Goal: Ask a question

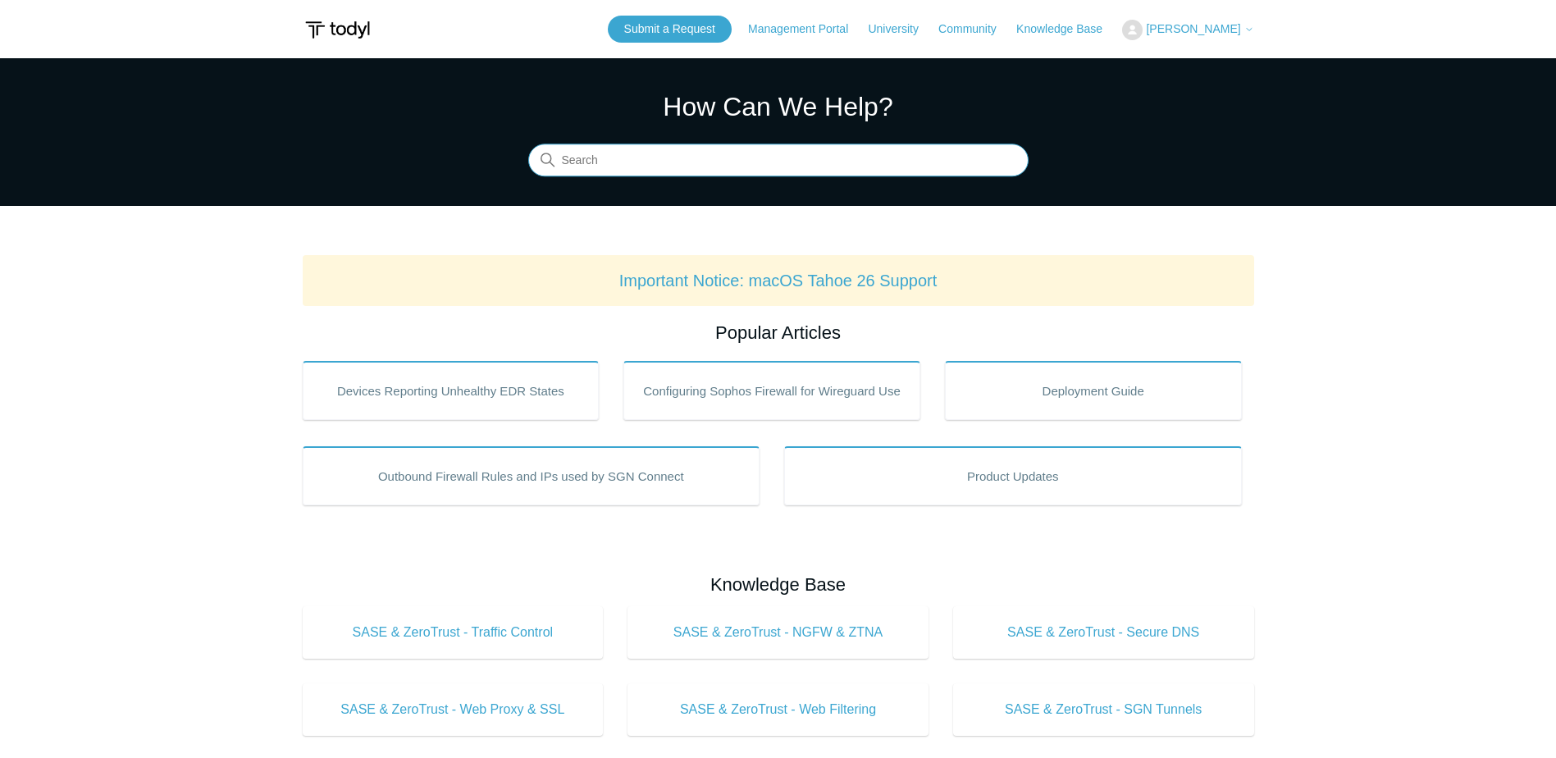
click at [675, 161] on input "Search" at bounding box center [778, 160] width 500 height 33
type input "uninstall"
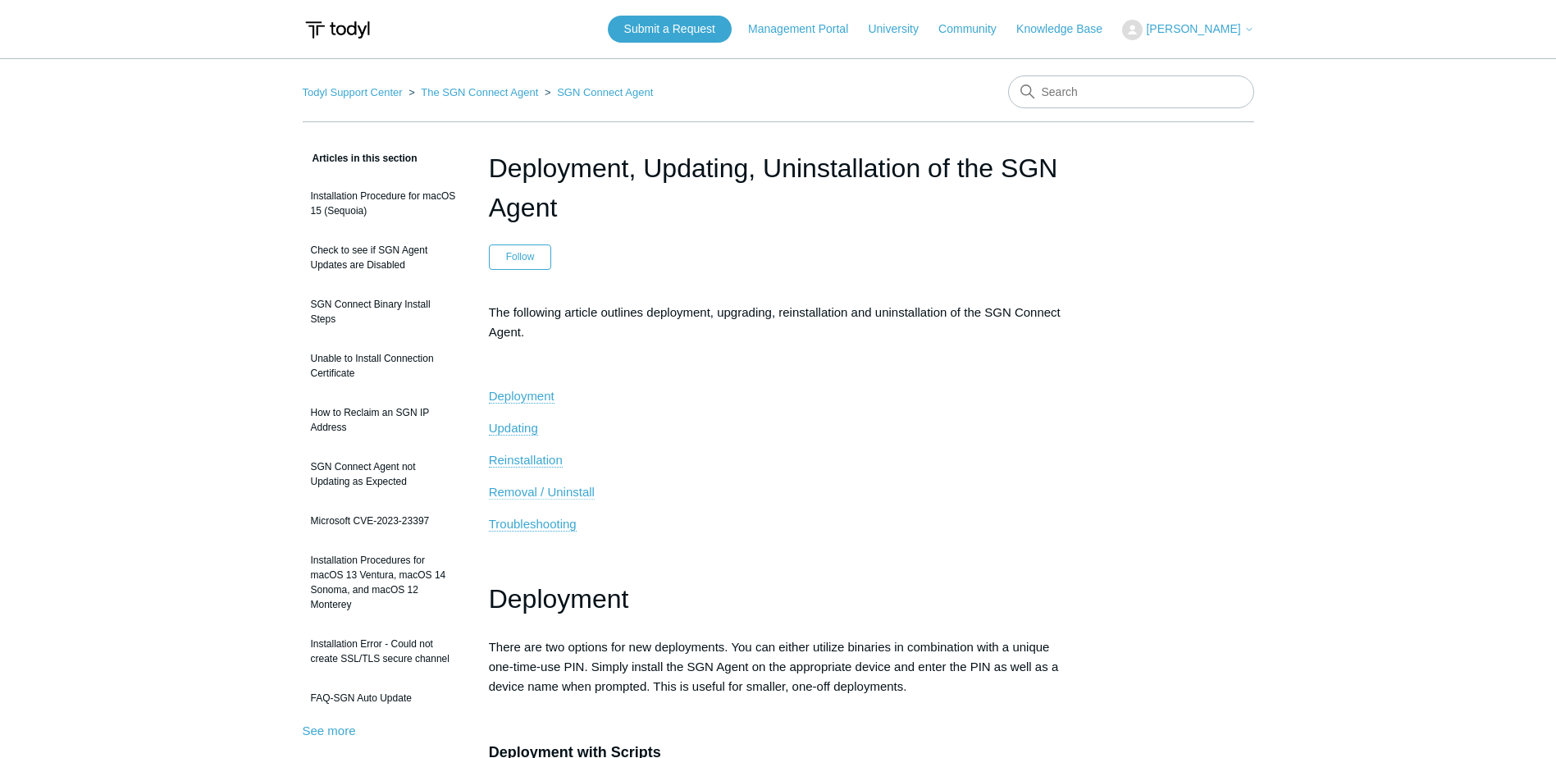
click at [568, 488] on span "Removal / Uninstall" at bounding box center [542, 492] width 106 height 14
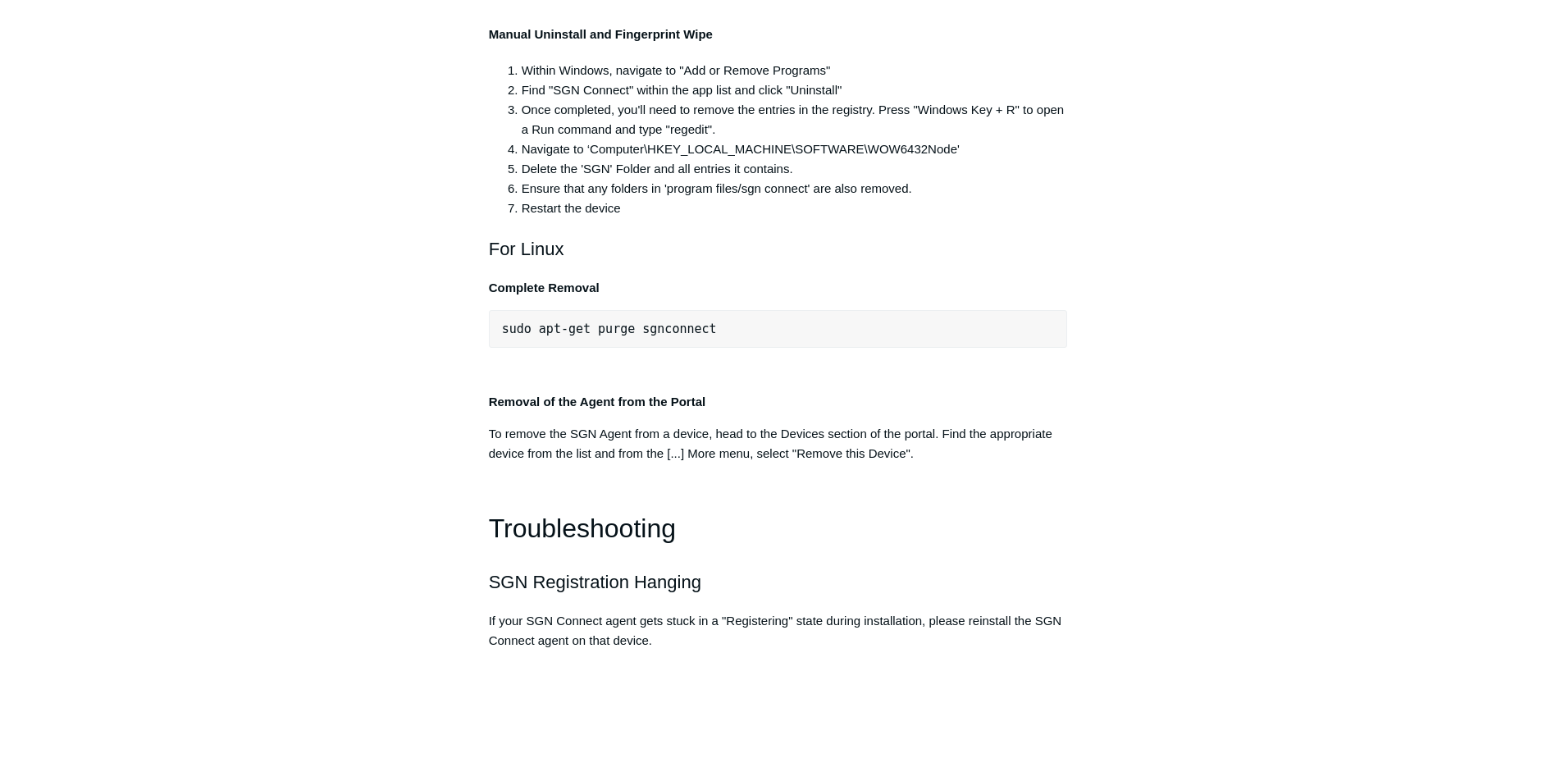
scroll to position [3356, 0]
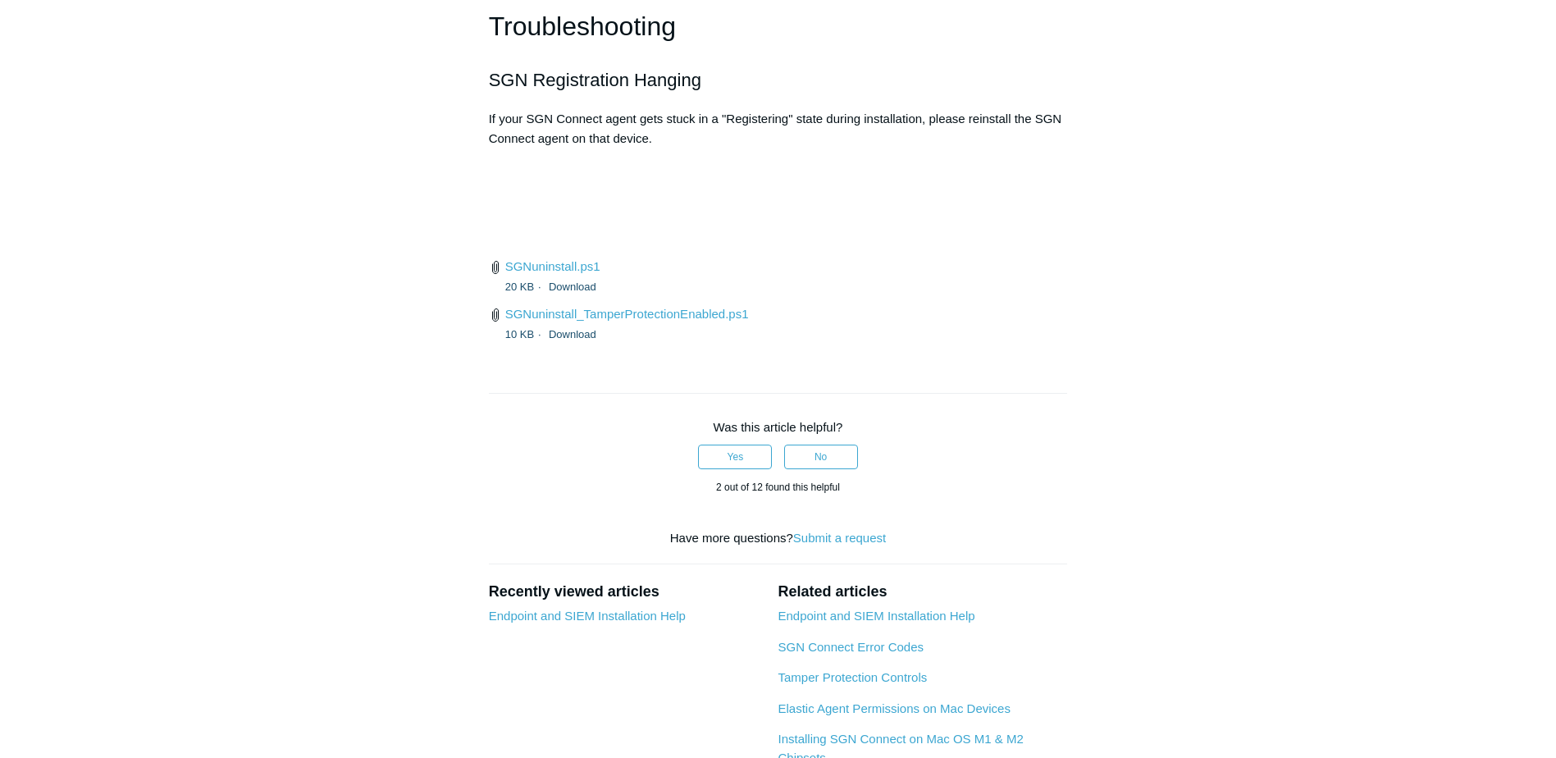
scroll to position [3848, 0]
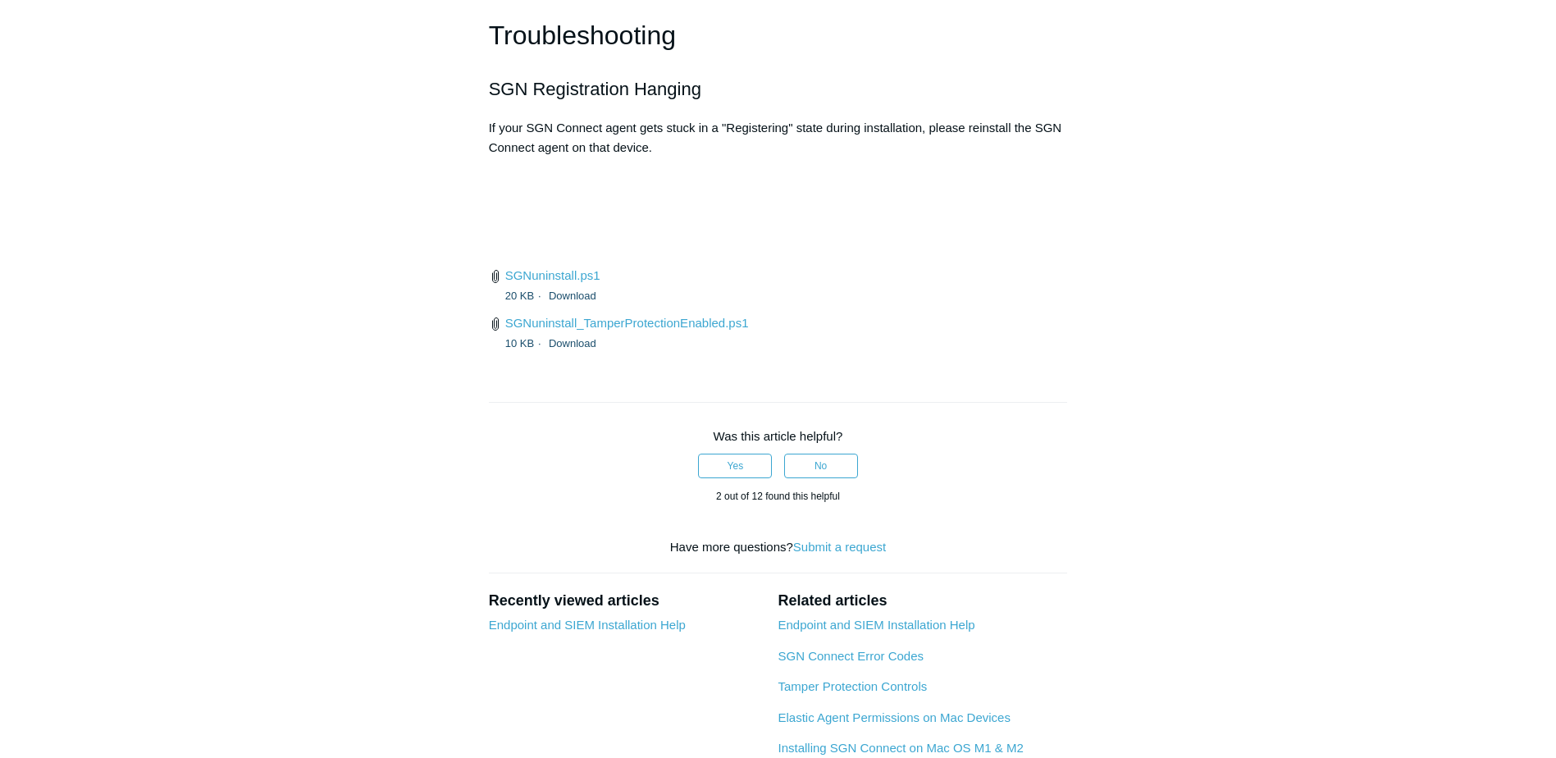
drag, startPoint x: 956, startPoint y: 306, endPoint x: 591, endPoint y: 309, distance: 365.1
copy li "Computer\HKEY_LOCAL_MACHINE\SOFTWARE\WOW6432Node"
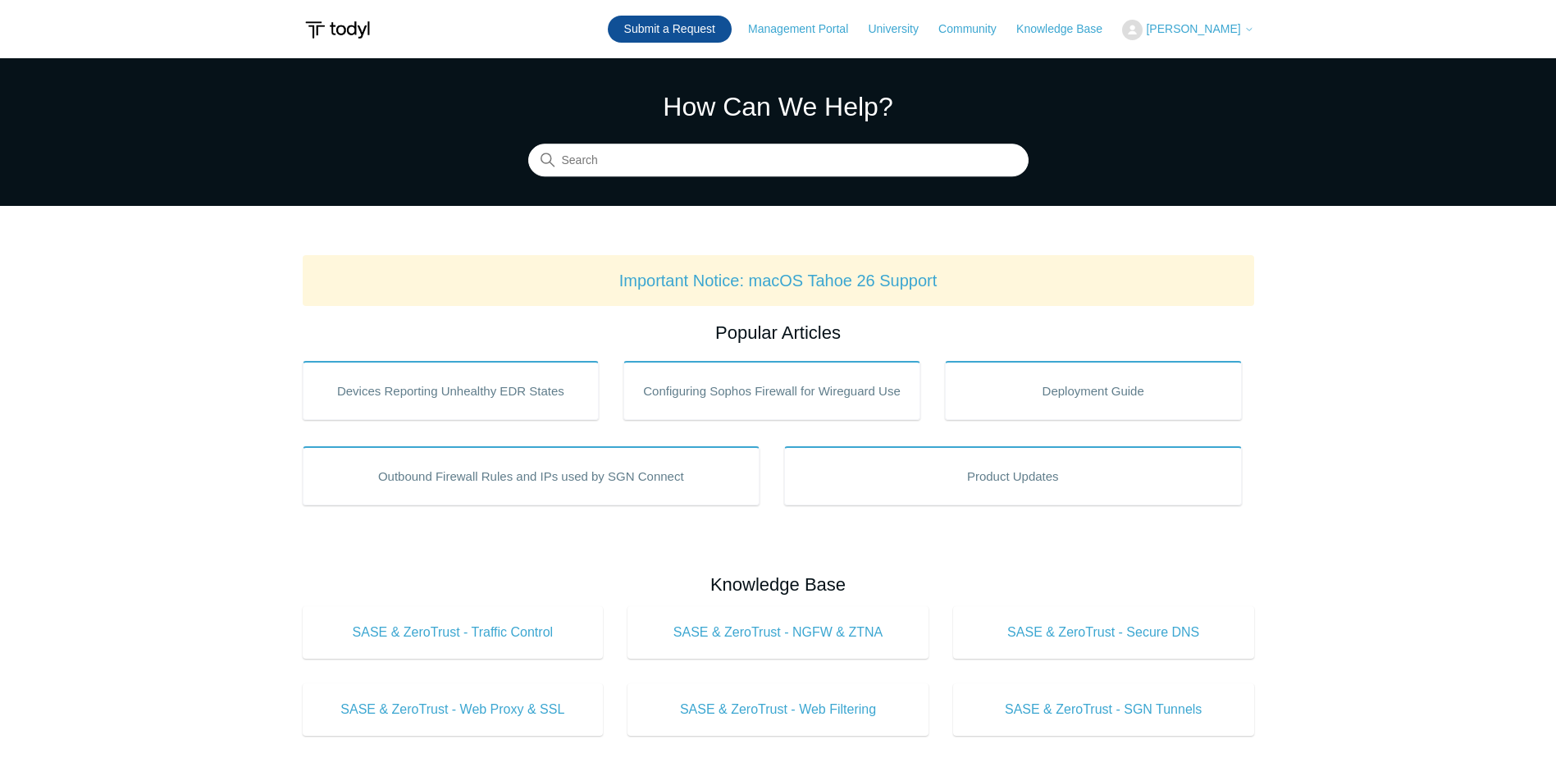
click at [729, 29] on link "Submit a Request" at bounding box center [670, 29] width 124 height 27
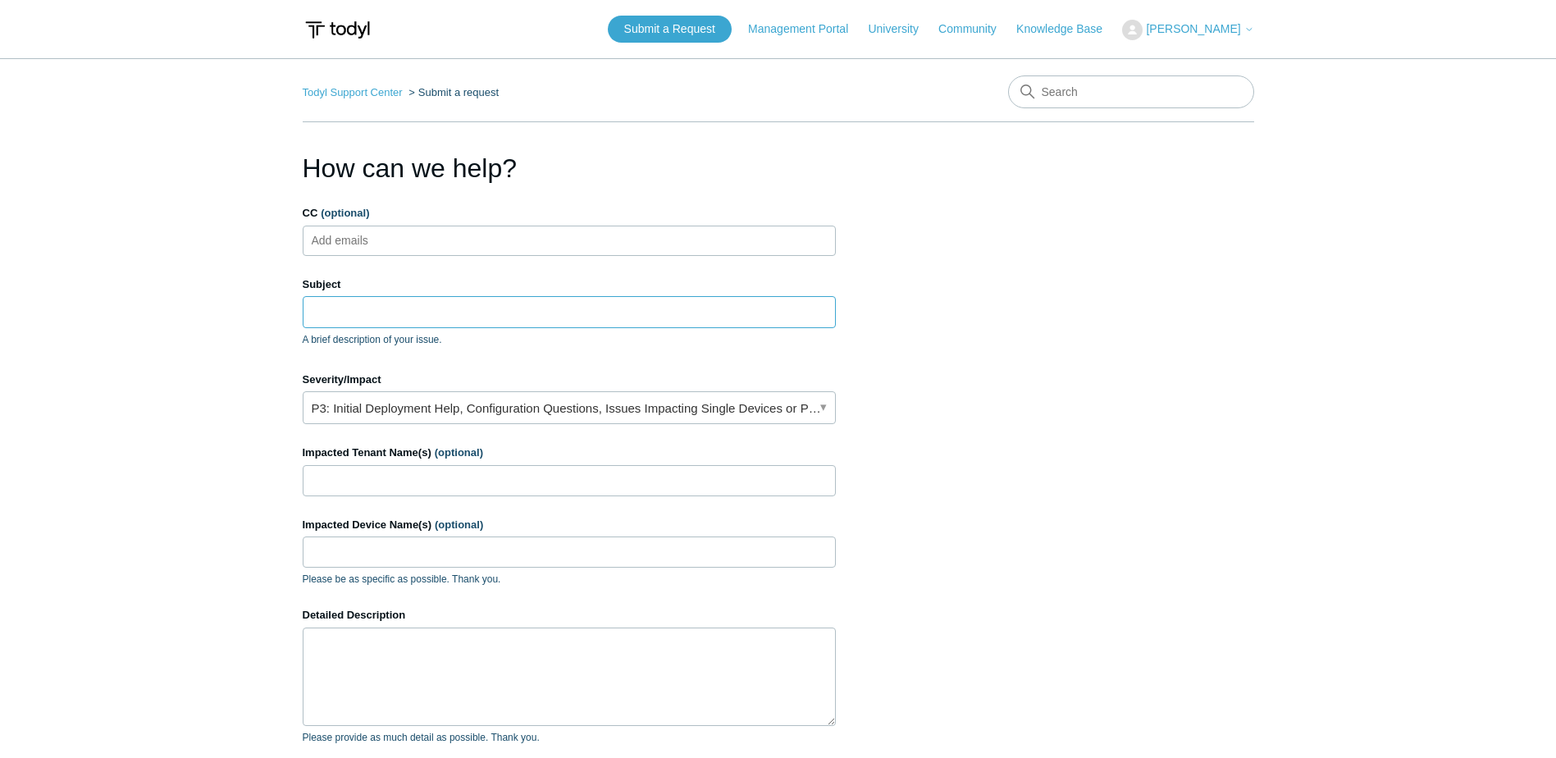
click at [385, 313] on input "Subject" at bounding box center [569, 311] width 533 height 31
click at [426, 308] on input "Subject" at bounding box center [569, 311] width 533 height 31
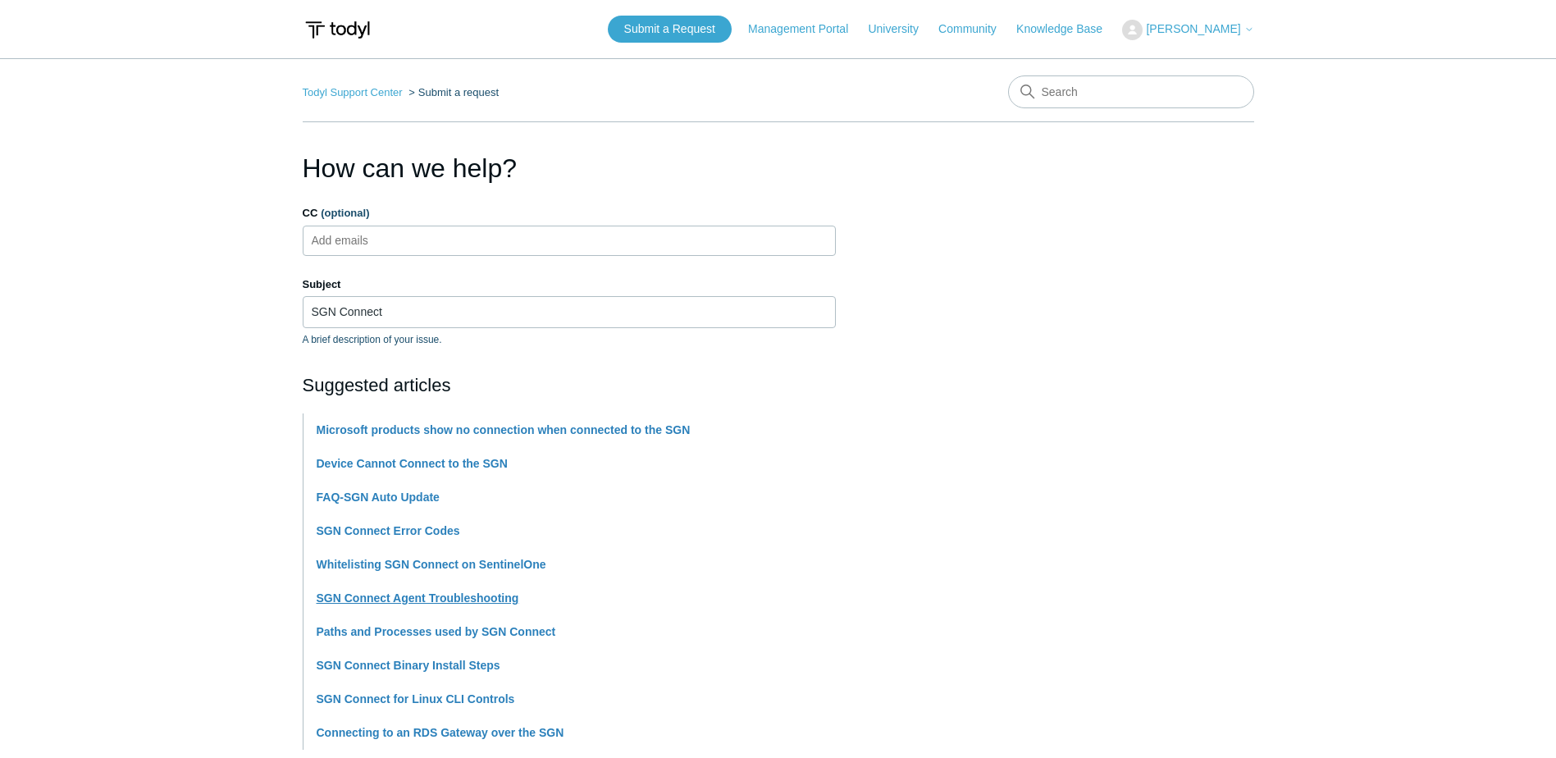
click at [423, 592] on link "SGN Connect Agent Troubleshooting" at bounding box center [418, 598] width 203 height 13
click at [423, 317] on input "SGN Connect" at bounding box center [569, 311] width 533 height 31
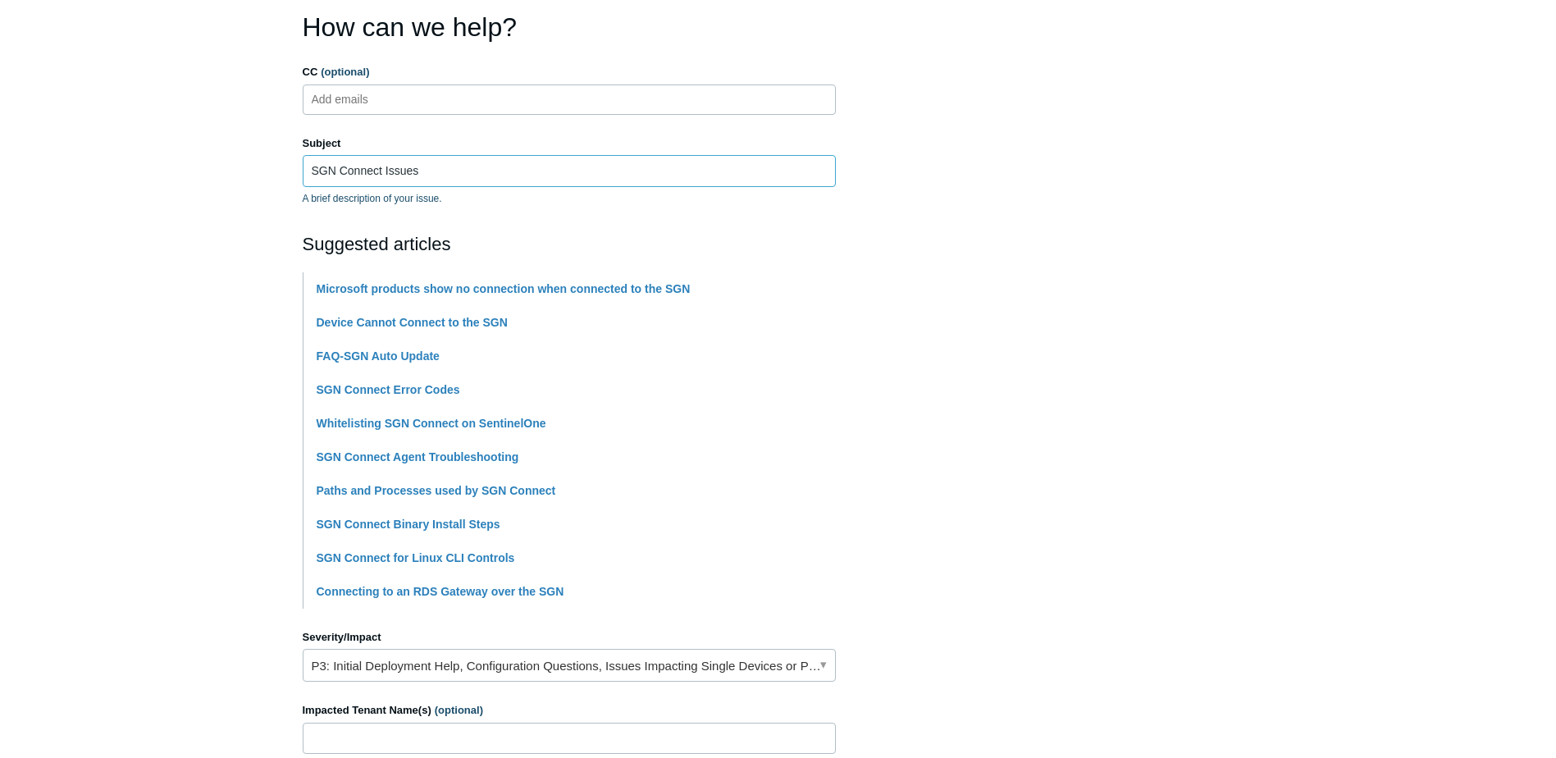
scroll to position [328, 0]
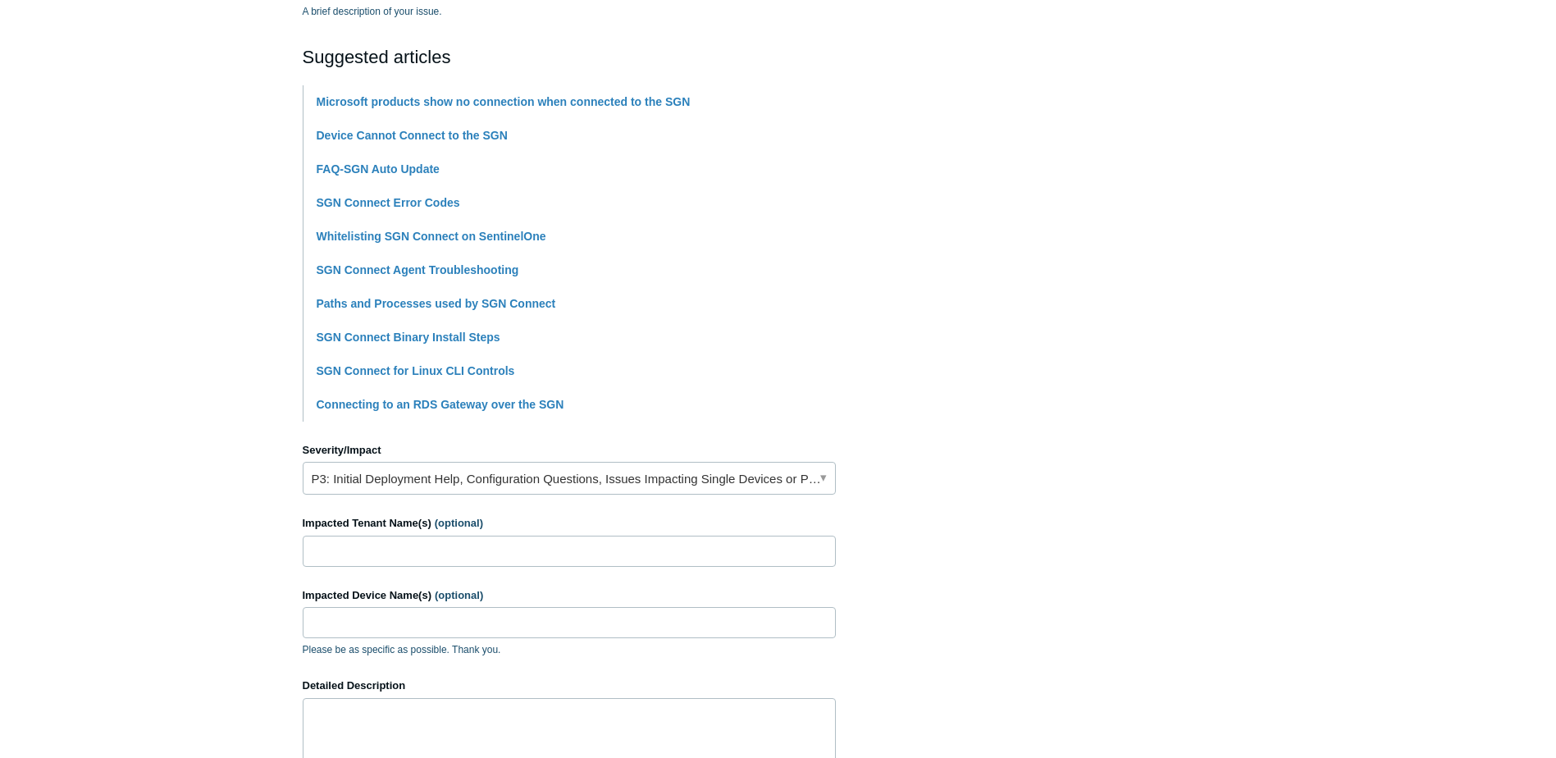
type input "SGN Connect Issues"
click at [368, 544] on input "Impacted Tenant Name(s) (optional)" at bounding box center [569, 551] width 533 height 31
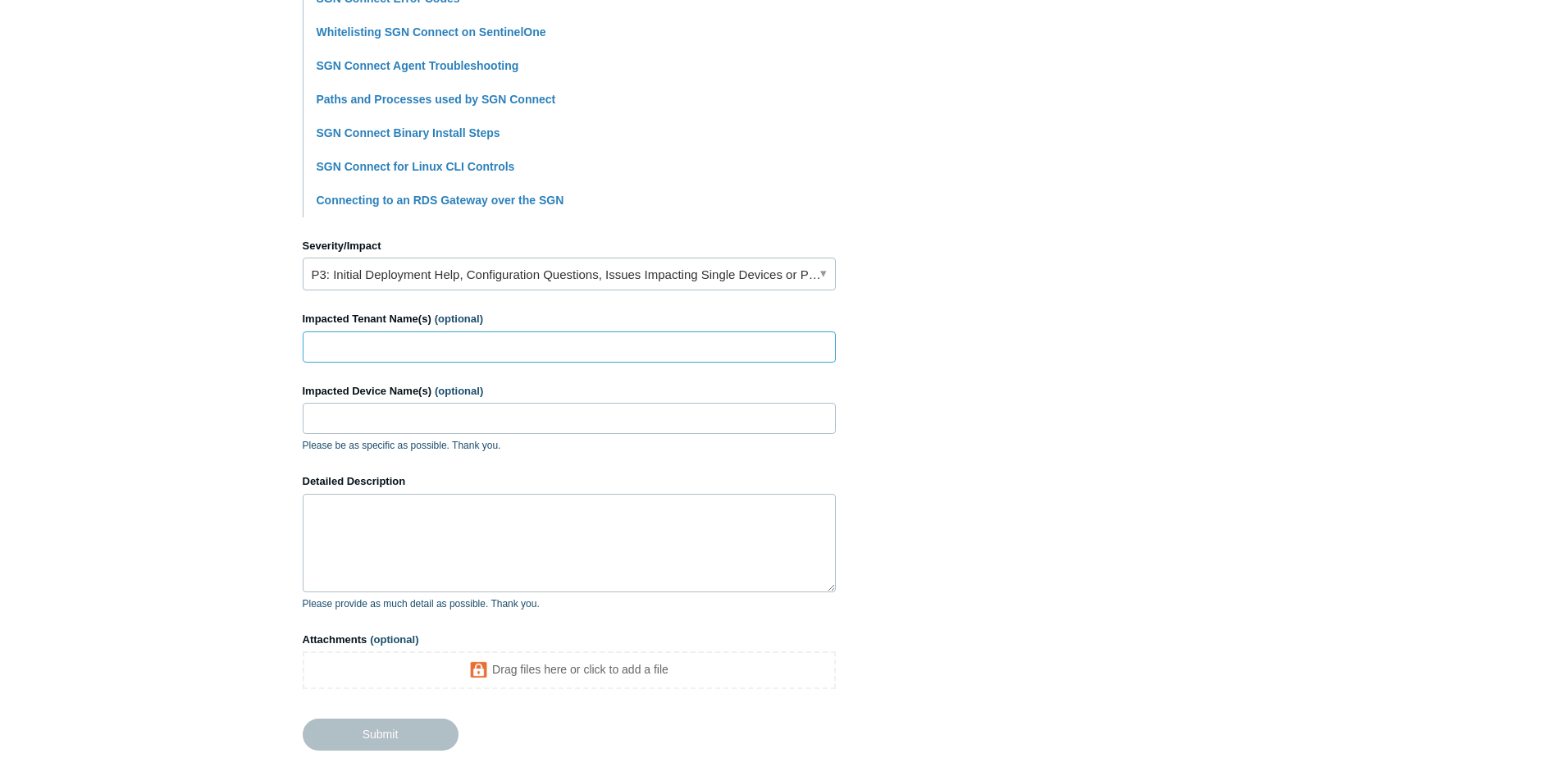
scroll to position [574, 0]
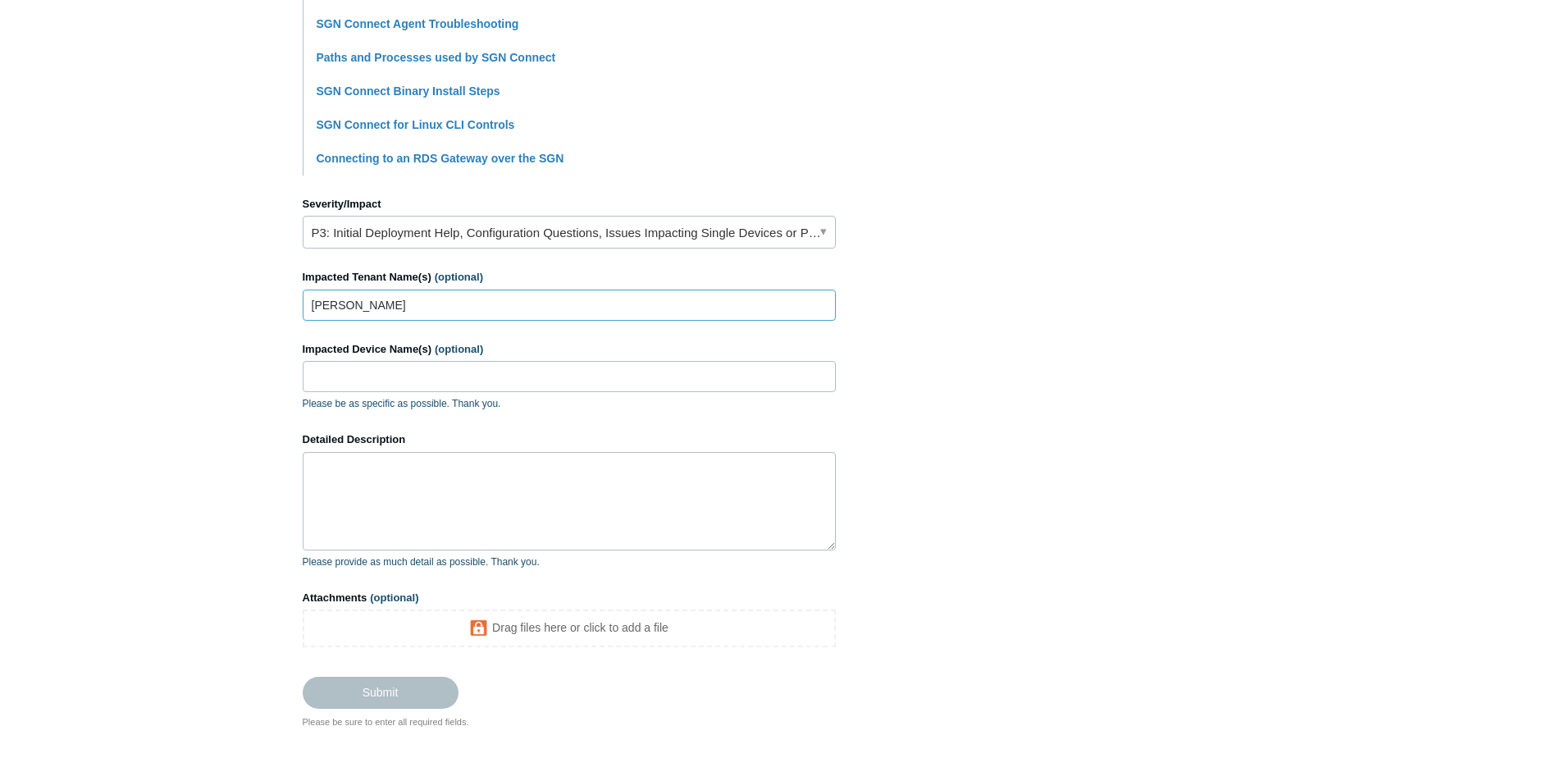
type input "Janelle"
click at [408, 382] on input "Impacted Device Name(s) (optional)" at bounding box center [569, 376] width 533 height 31
type input "PAB-DSK-04"
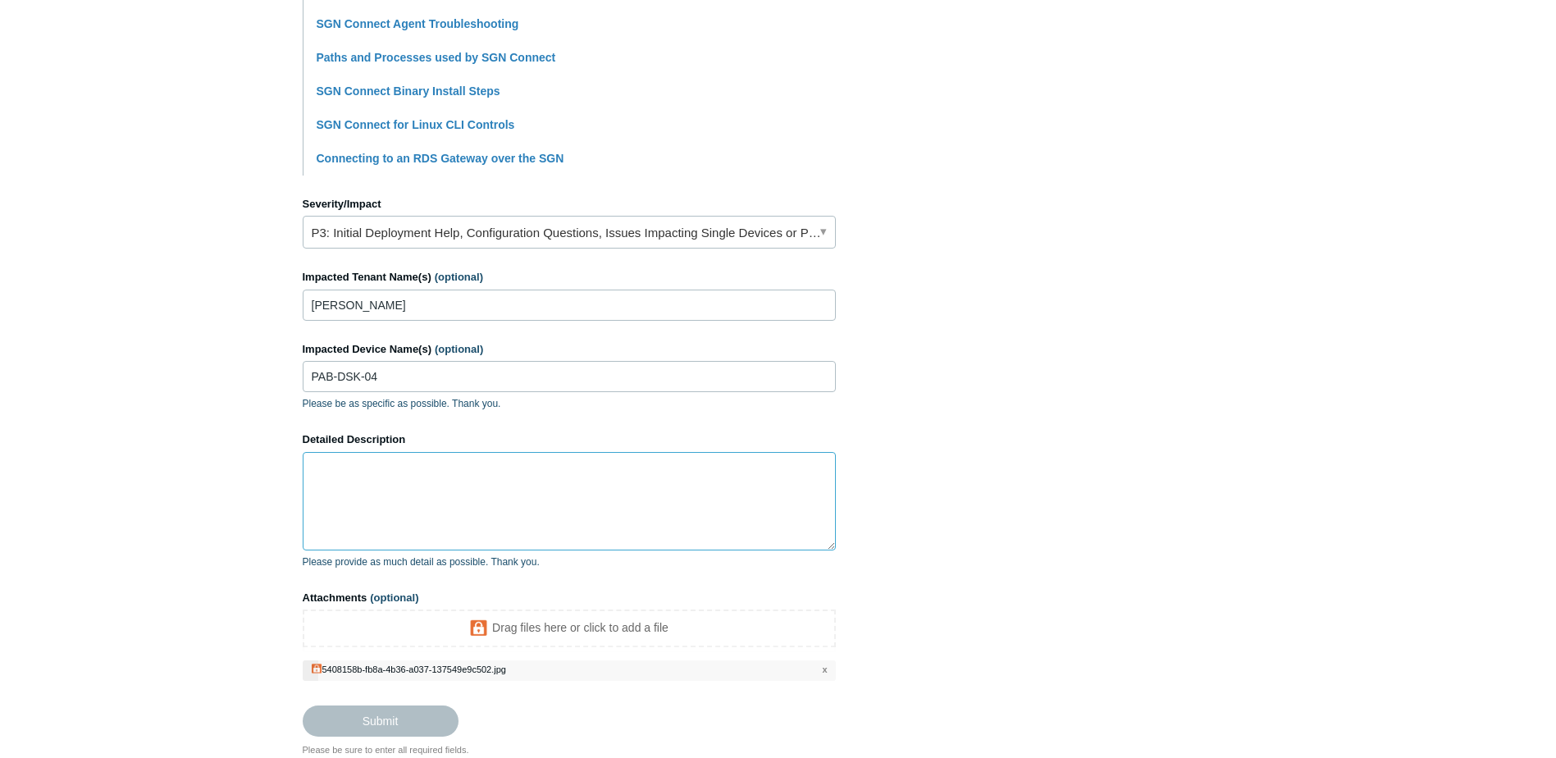
click at [400, 474] on textarea "Detailed Description" at bounding box center [569, 501] width 533 height 98
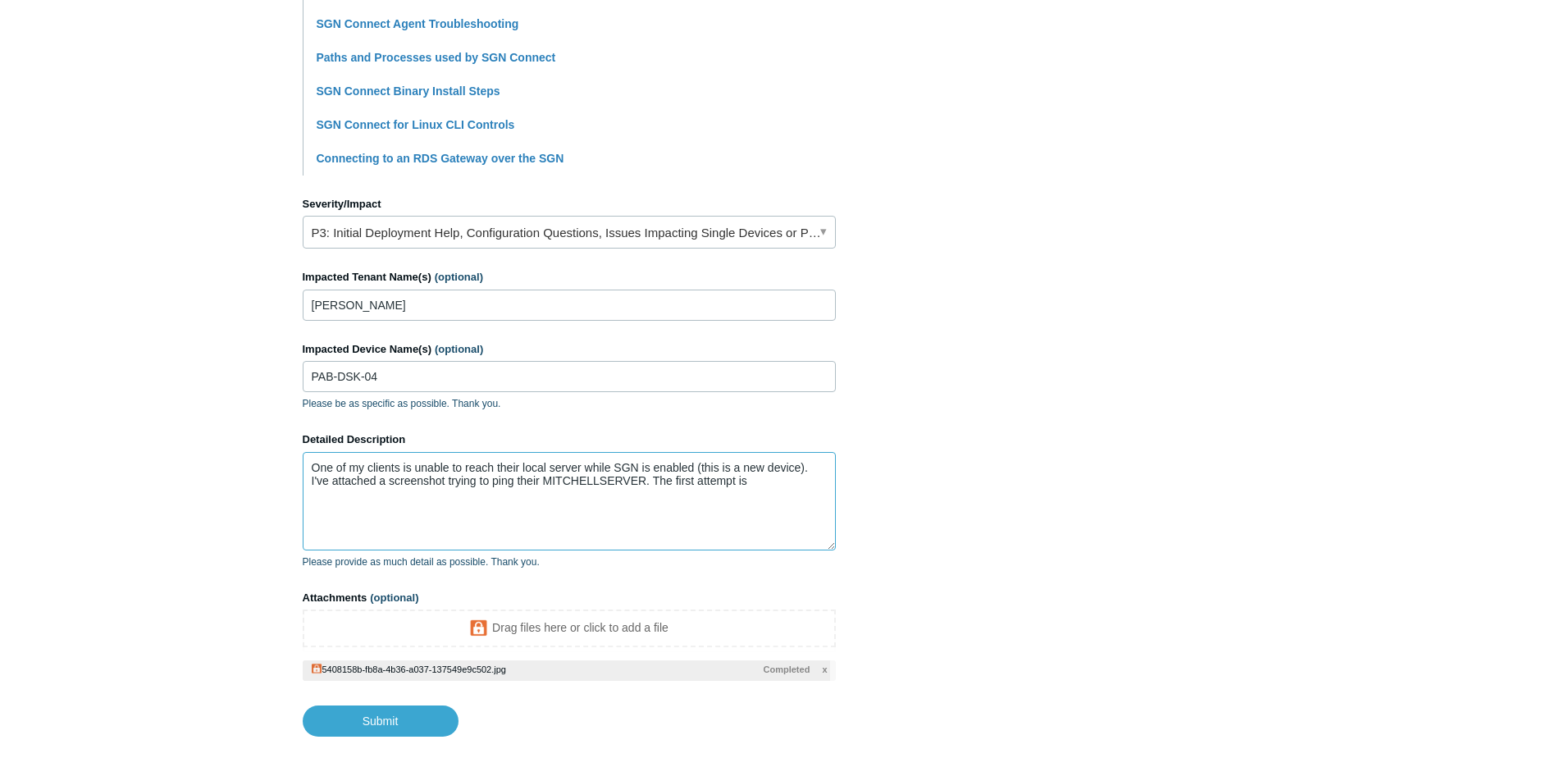
click at [769, 482] on textarea "One of my clients is unable to reach their local server while SGN is enabled (t…" at bounding box center [569, 501] width 533 height 98
click at [644, 481] on textarea "One of my clients is unable to reach their local server while SGN is enabled (t…" at bounding box center [569, 501] width 533 height 98
click at [782, 490] on textarea "One of my clients is unable to reach their local server while SGN is enabled (t…" at bounding box center [569, 501] width 533 height 98
click at [698, 485] on textarea "One of my clients is unable to reach their local server while SGN is enabled (t…" at bounding box center [569, 501] width 533 height 98
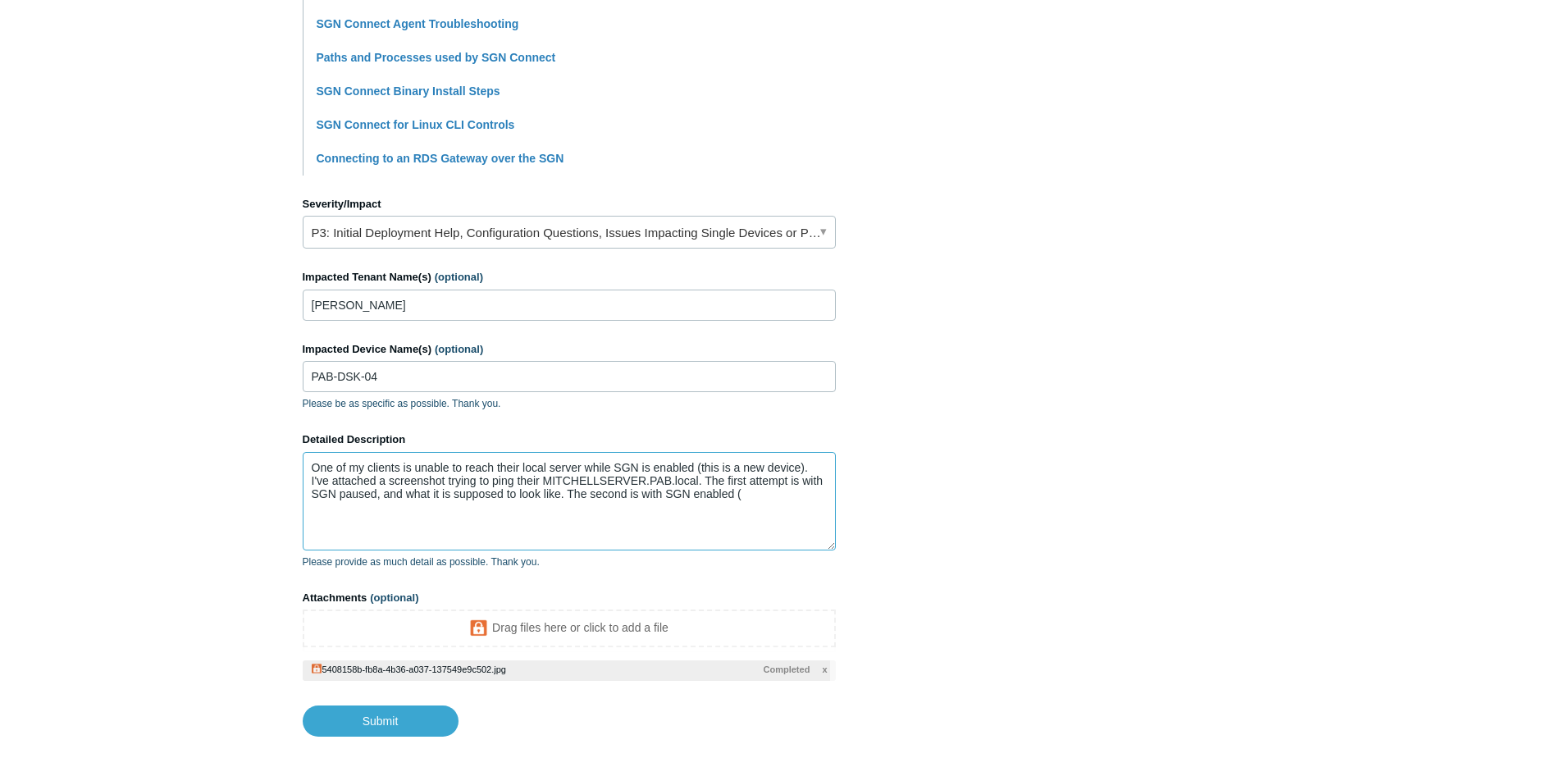
click at [758, 494] on textarea "One of my clients is unable to reach their local server while SGN is enabled (t…" at bounding box center [569, 501] width 533 height 98
click at [395, 536] on textarea "One of my clients is unable to reach their local server while SGN is enabled (t…" at bounding box center [569, 501] width 533 height 98
click at [484, 537] on textarea "One of my clients is unable to reach their local server while SGN is enabled (t…" at bounding box center [569, 501] width 533 height 98
click at [629, 537] on textarea "One of my clients is unable to reach their local server while SGN is enabled (t…" at bounding box center [569, 501] width 533 height 98
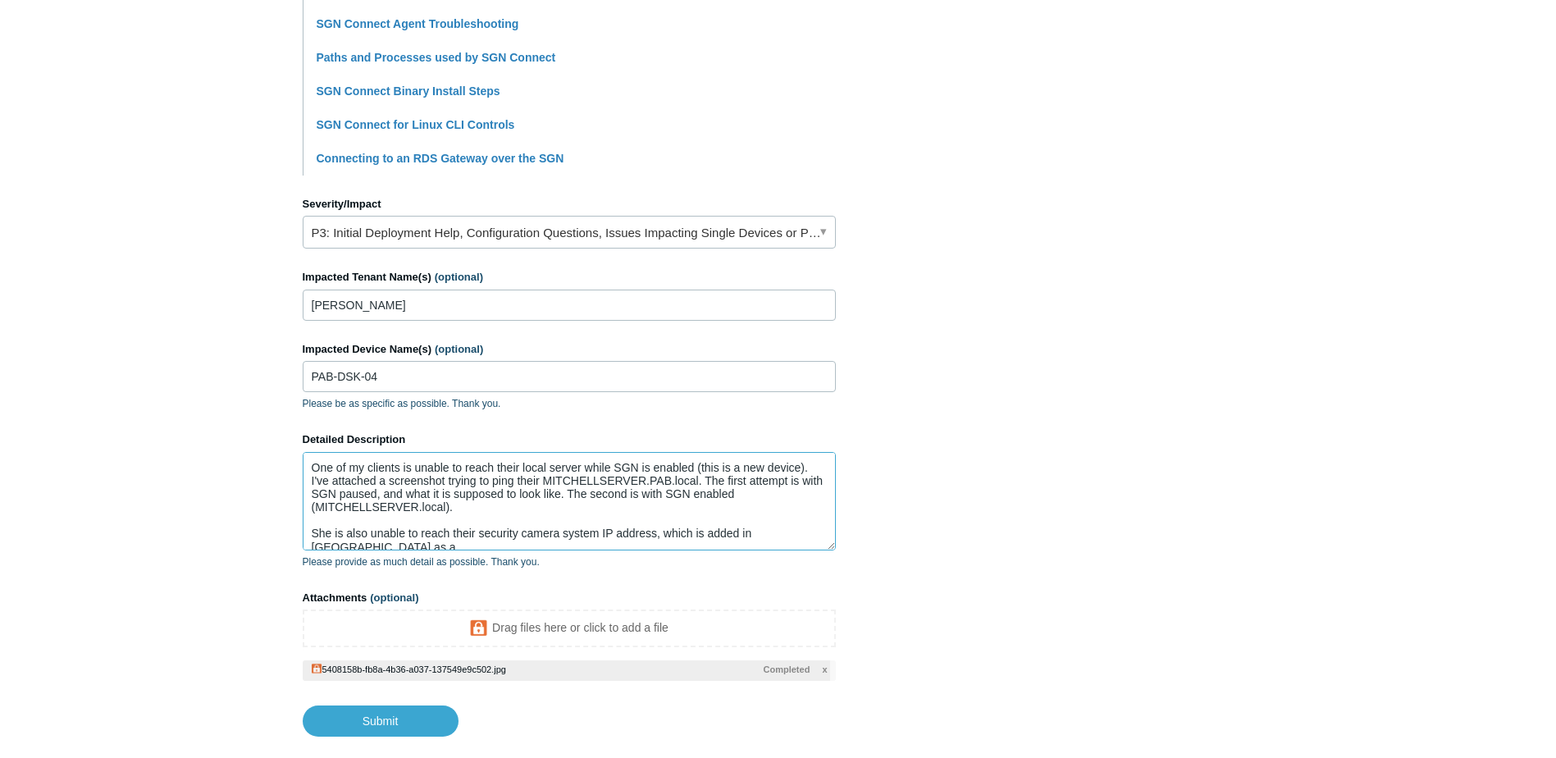
paste textarea "LAN Zerotrust Exceptions"
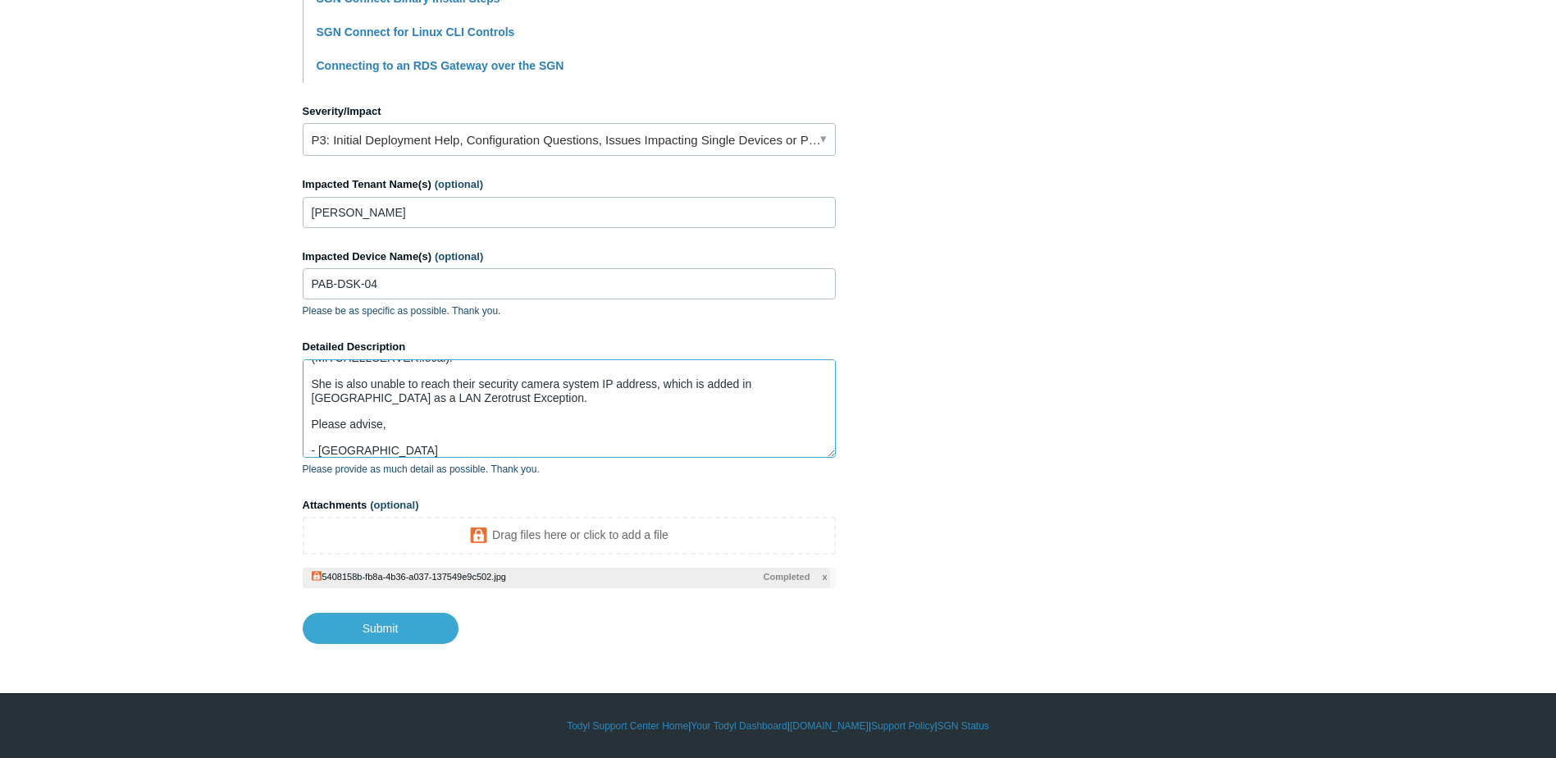
scroll to position [0, 0]
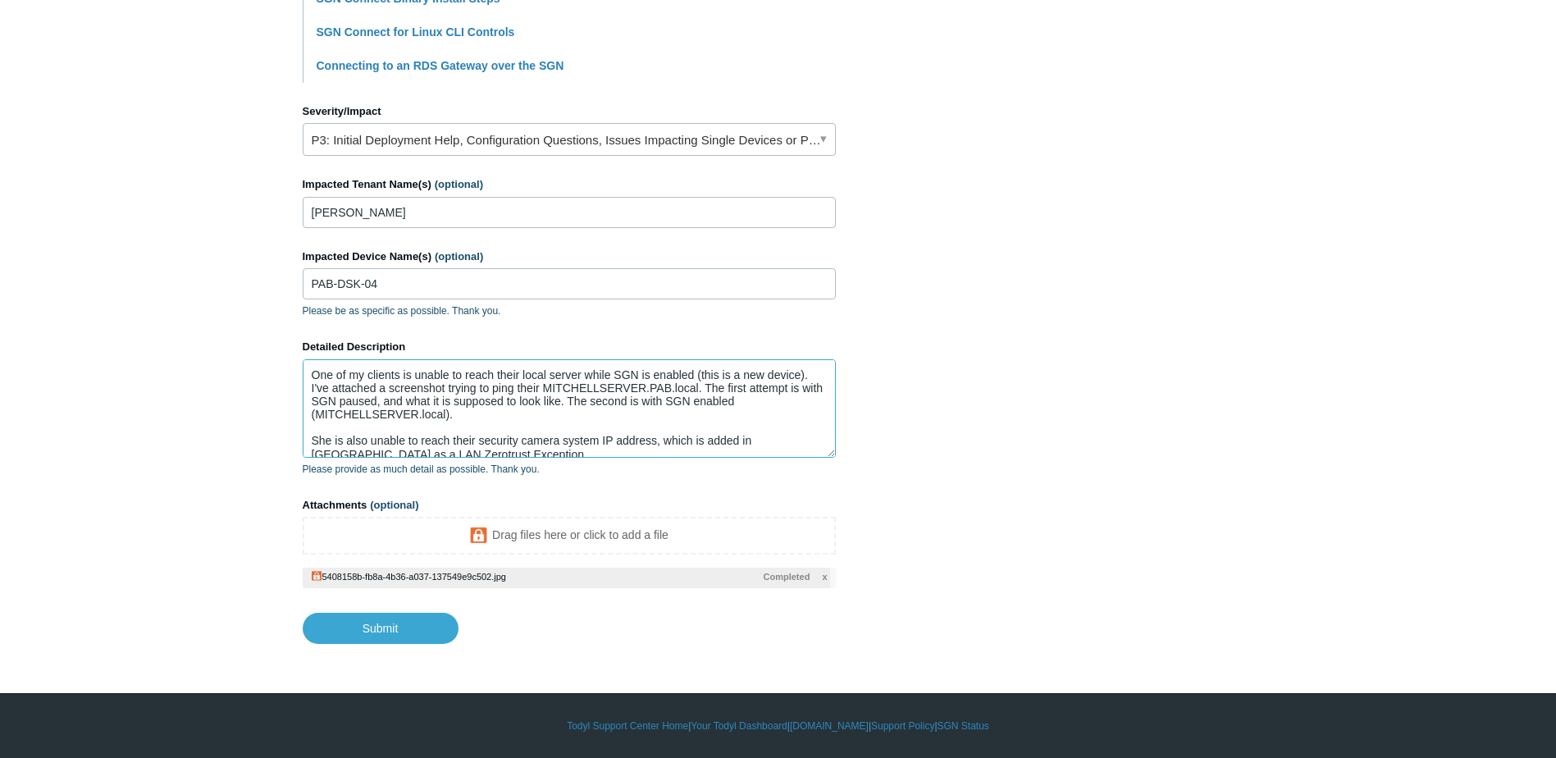
click at [311, 384] on textarea "One of my clients is unable to reach their local server while SGN is enabled (t…" at bounding box center [569, 408] width 533 height 98
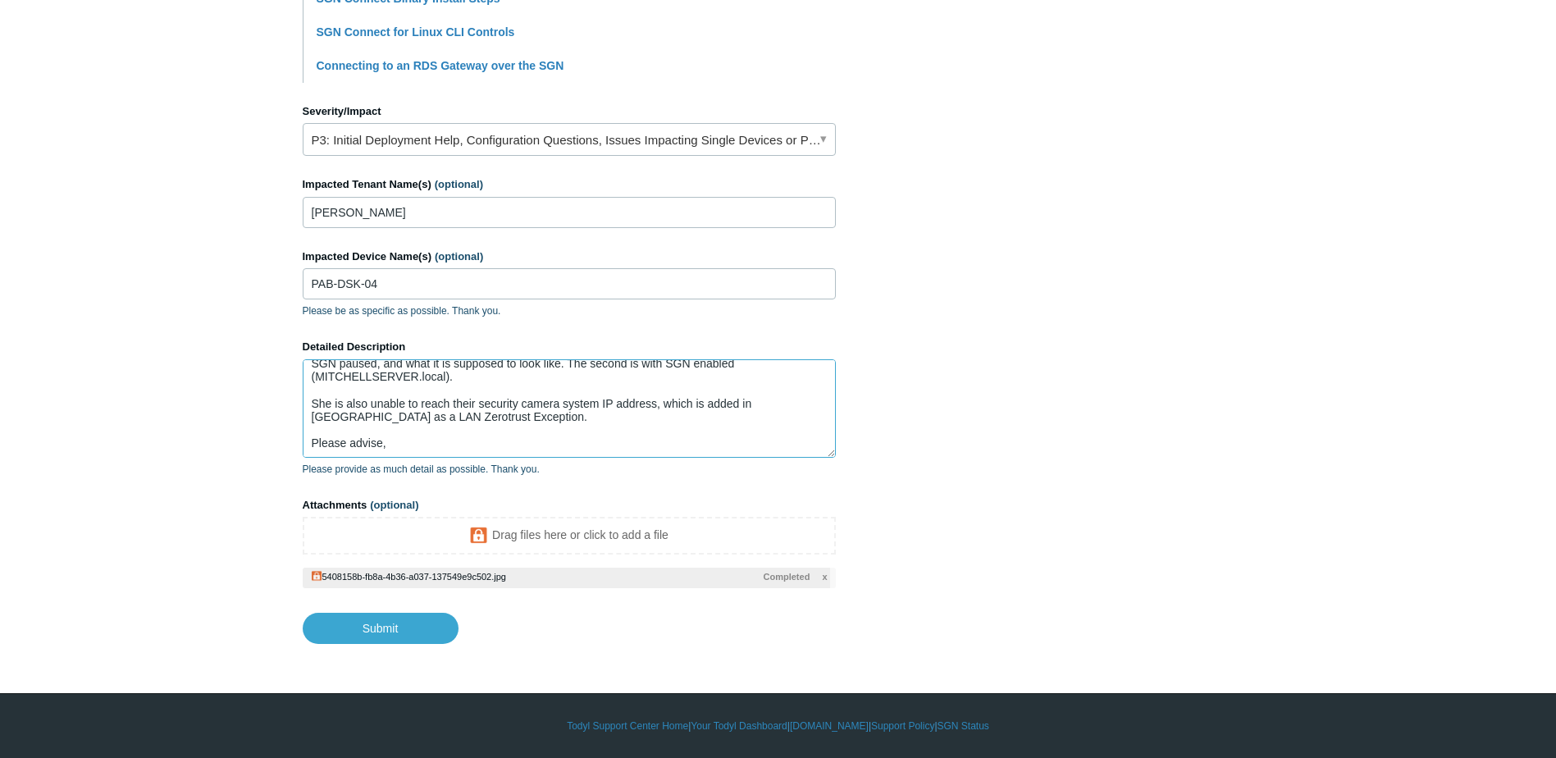
scroll to position [78, 0]
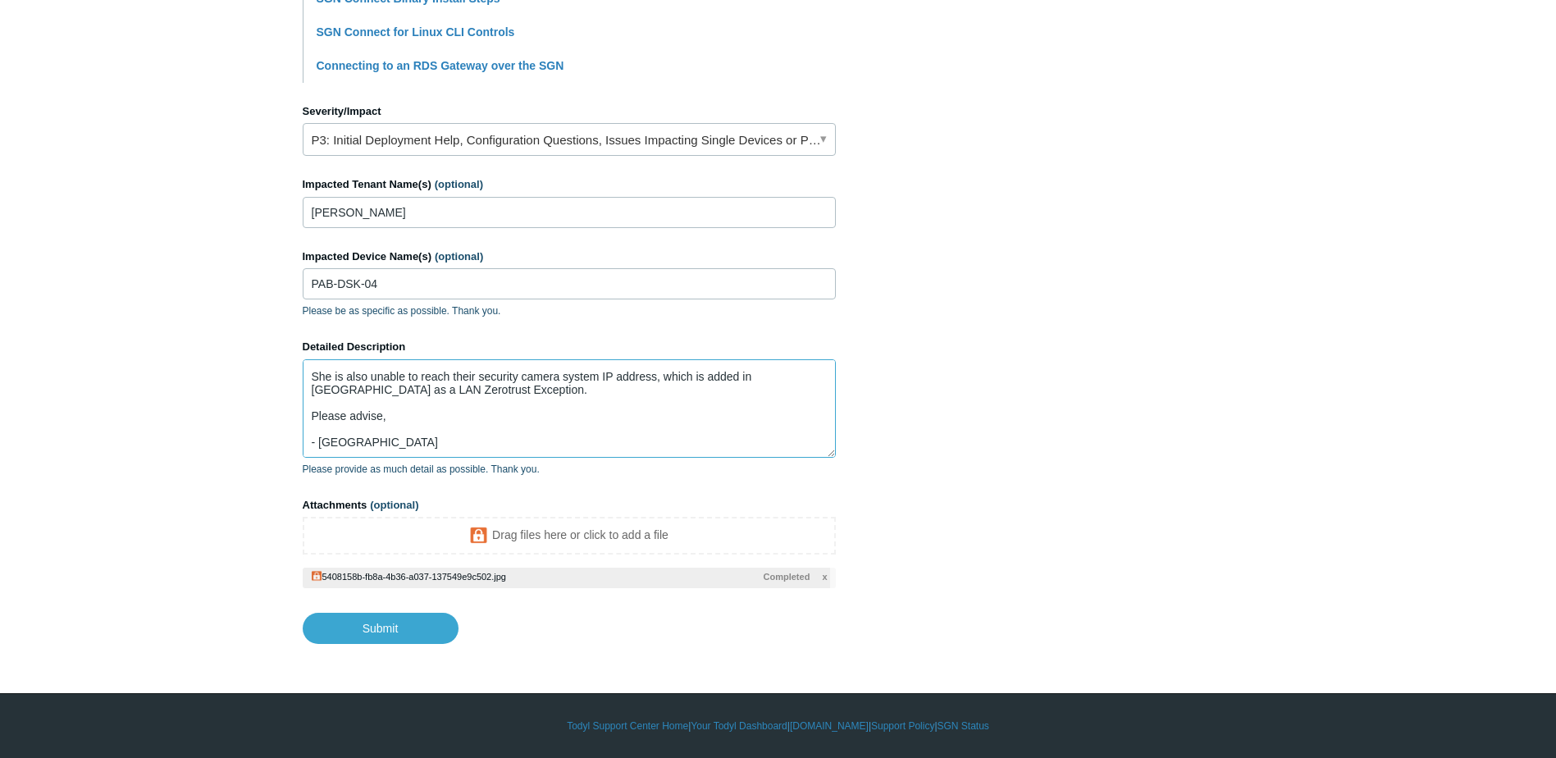
click at [475, 404] on textarea "One of my clients is unable to reach their local server while SGN is enabled (t…" at bounding box center [569, 408] width 533 height 98
click at [1003, 359] on section "How can we help? CC (optional) Add emails Subject SGN Connect Issues A brief de…" at bounding box center [779, 62] width 952 height 1163
click at [636, 427] on textarea "One of my clients is unable to reach their local server while SGN is enabled (t…" at bounding box center [569, 408] width 533 height 98
click at [647, 425] on textarea "One of my clients is unable to reach their local server while SGN is enabled (t…" at bounding box center [569, 408] width 533 height 98
click at [505, 444] on textarea "One of my clients is unable to reach their local server while SGN is enabled (t…" at bounding box center [569, 408] width 533 height 98
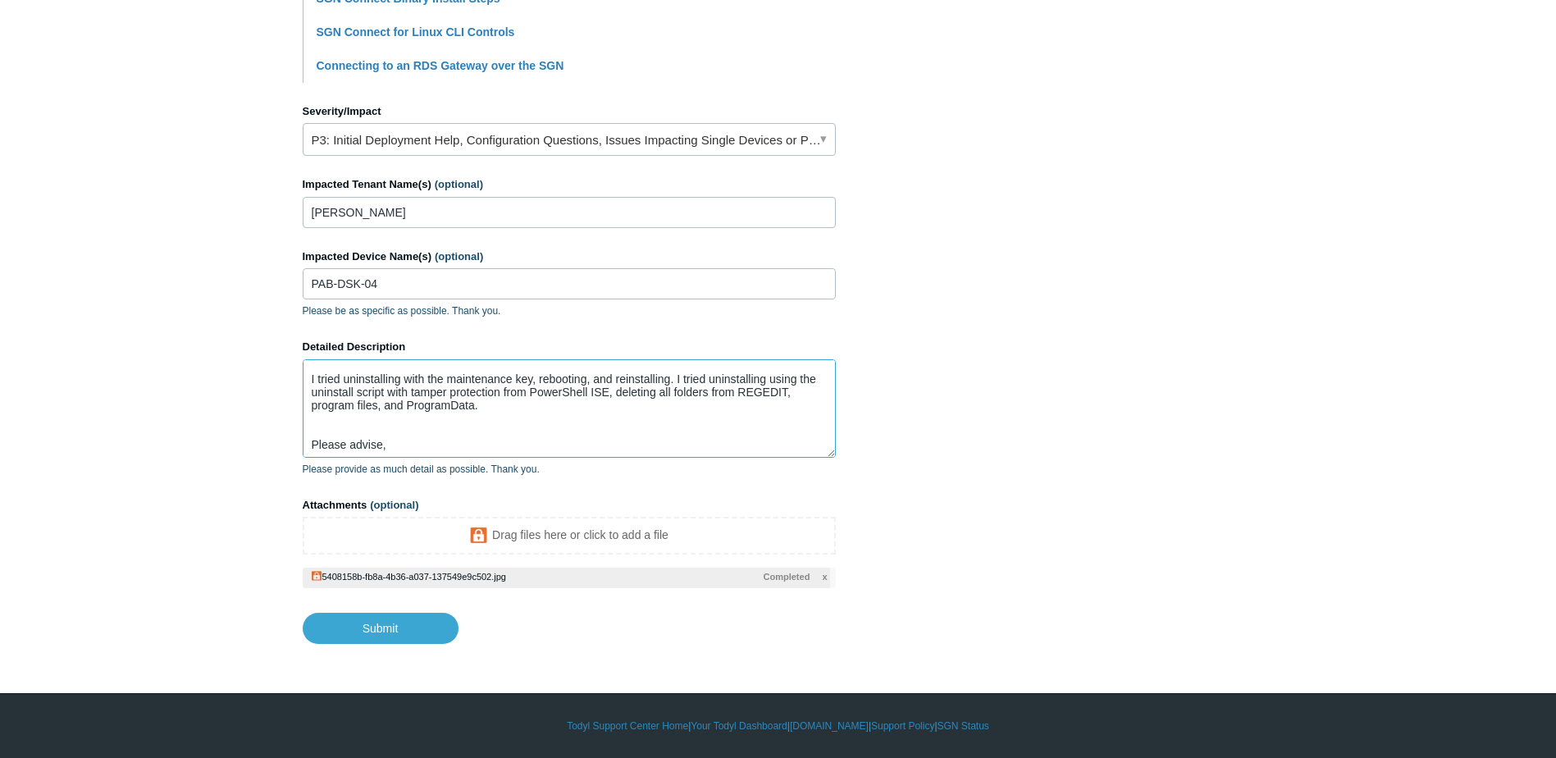
scroll to position [144, 0]
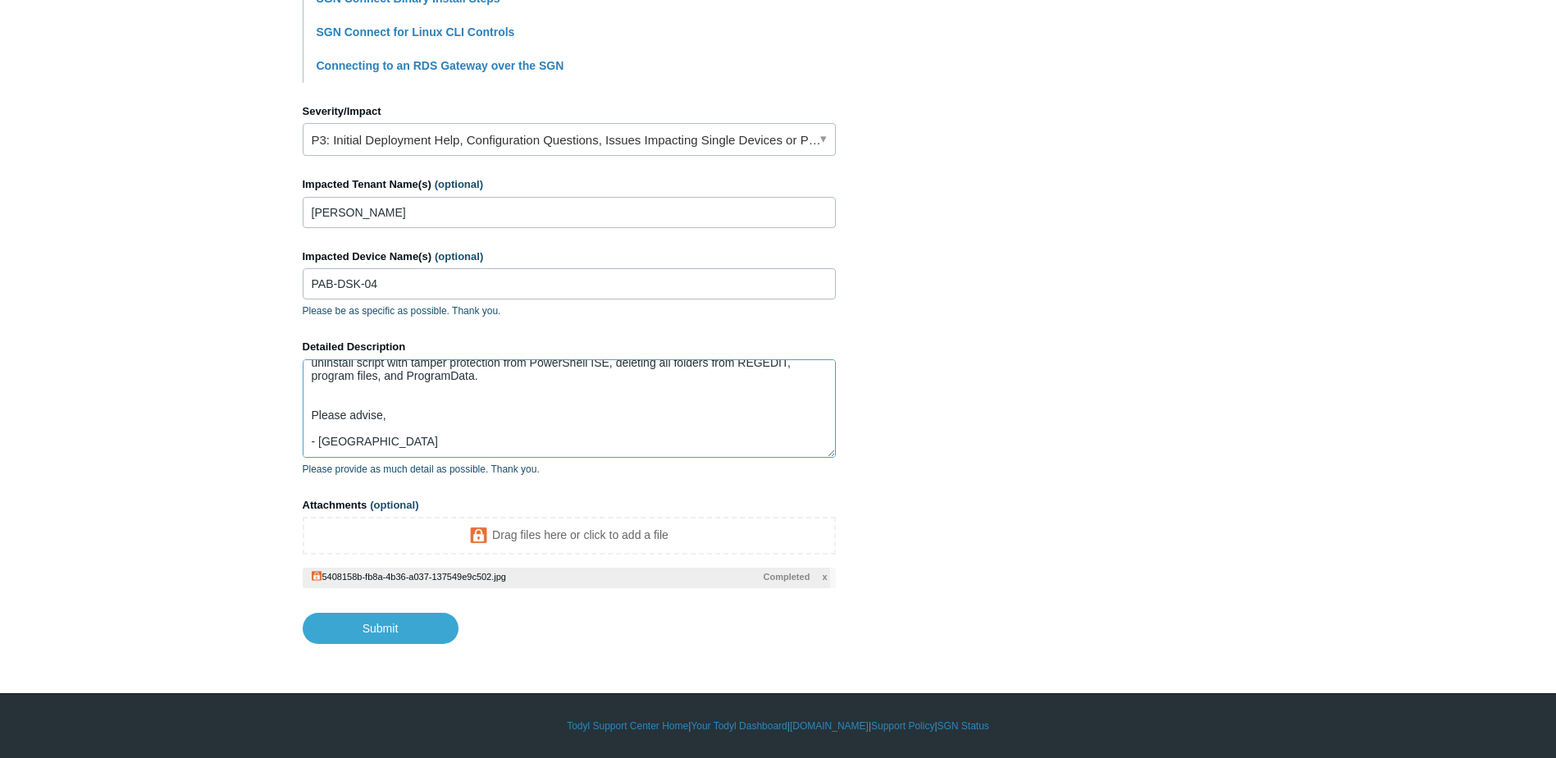
click at [446, 402] on textarea "One of my clients is unable to reach their local server while SGN is enabled (t…" at bounding box center [569, 408] width 533 height 98
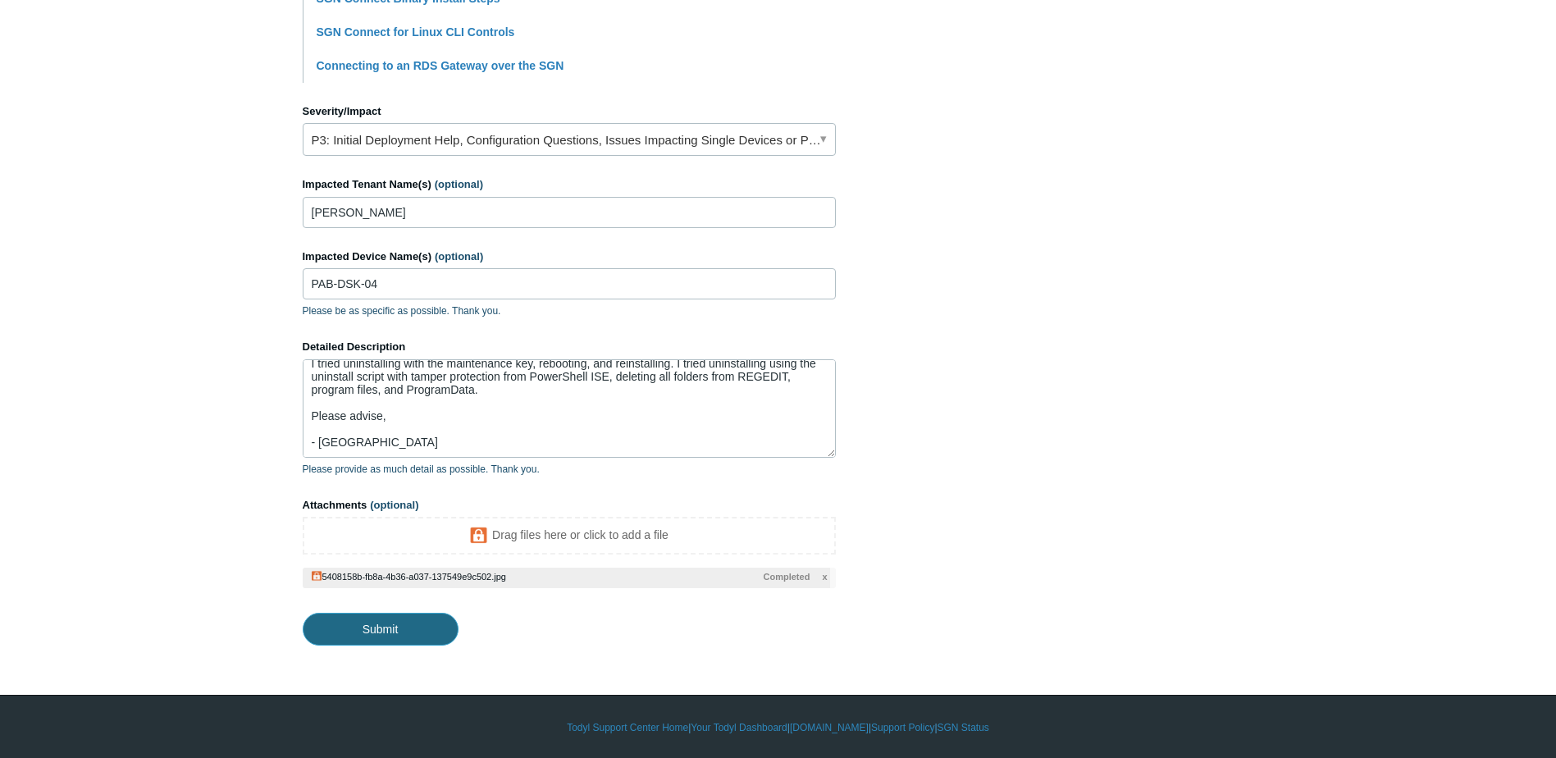
click at [430, 627] on input "Submit" at bounding box center [381, 629] width 156 height 33
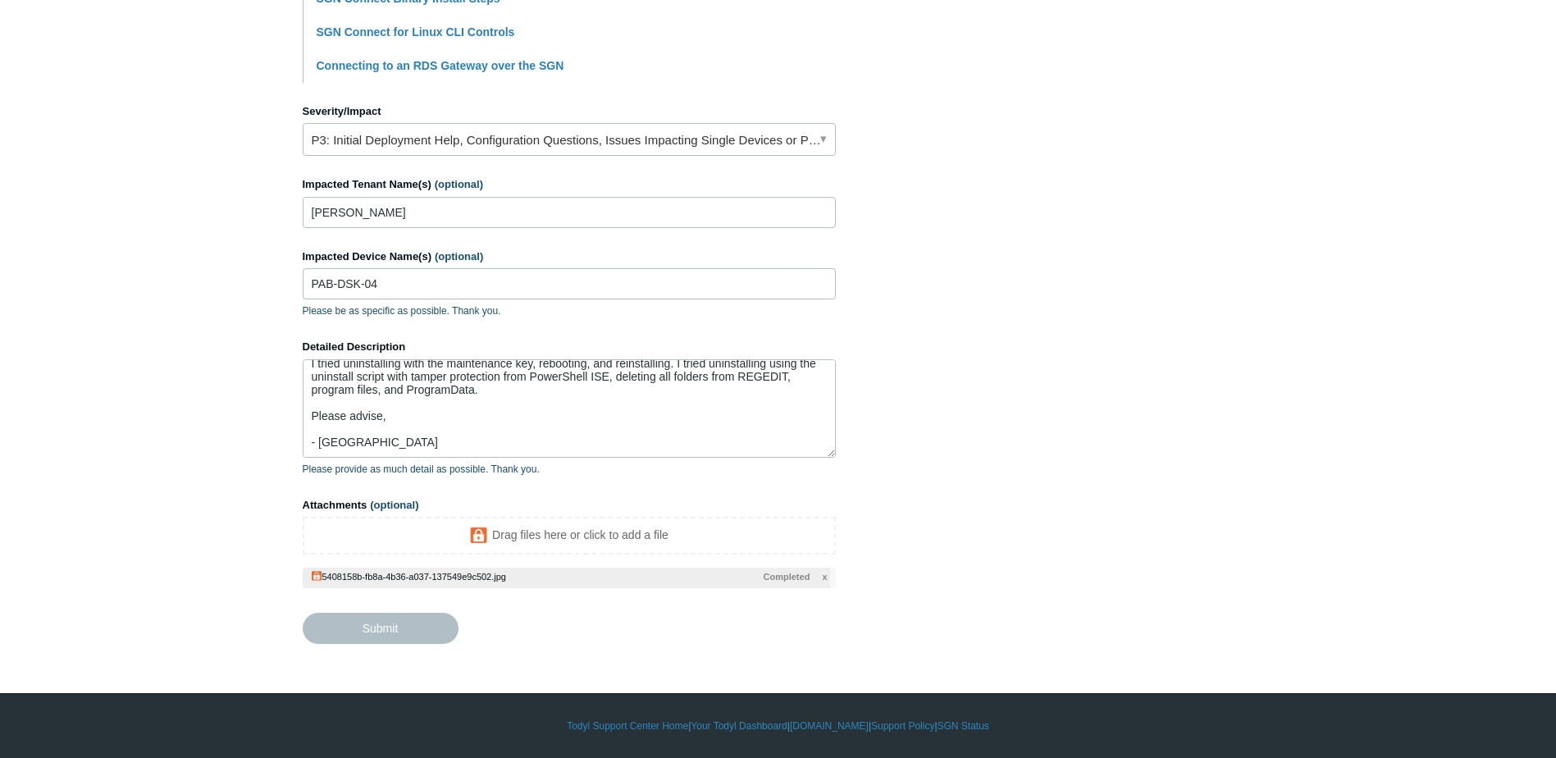
type textarea "One of my clients is unable to reach their local server while SGN is enabled (t…"
